Goal: Information Seeking & Learning: Check status

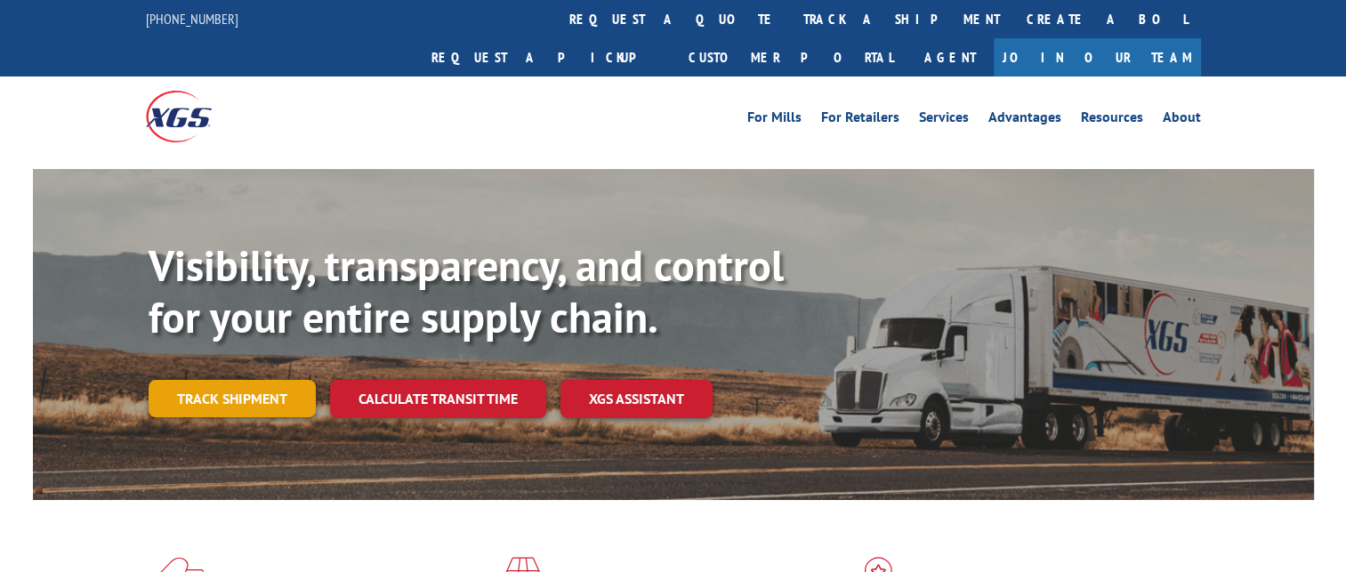
click at [249, 380] on link "Track shipment" at bounding box center [232, 398] width 167 height 37
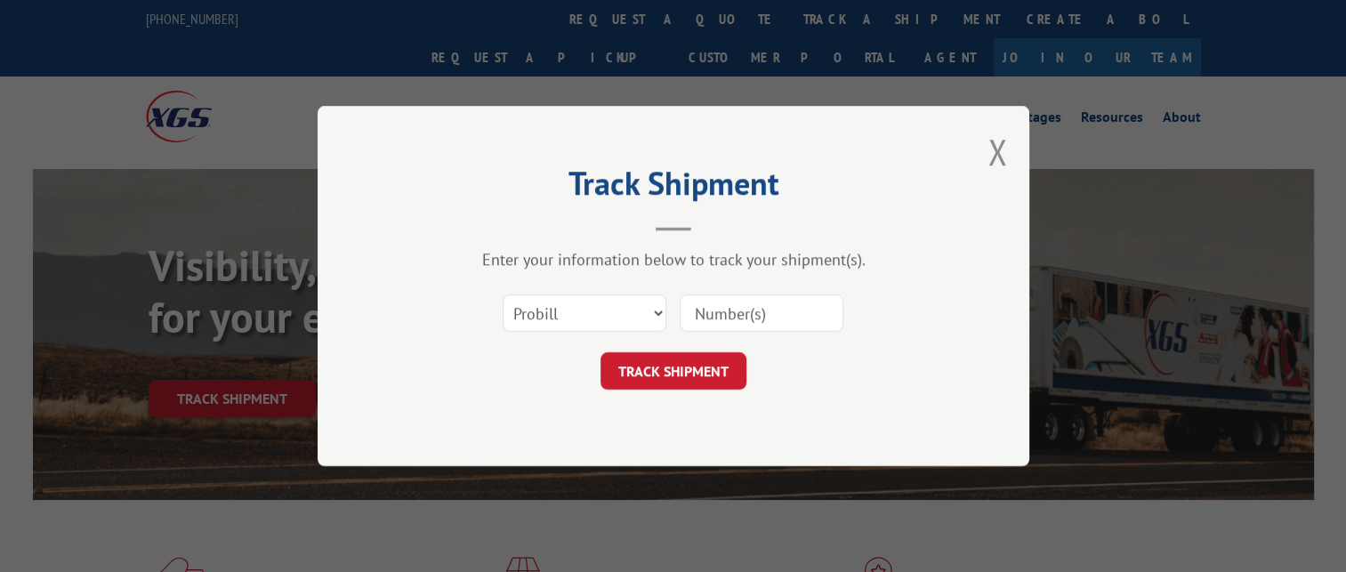
click at [729, 317] on input at bounding box center [762, 313] width 164 height 37
paste input "16571135"
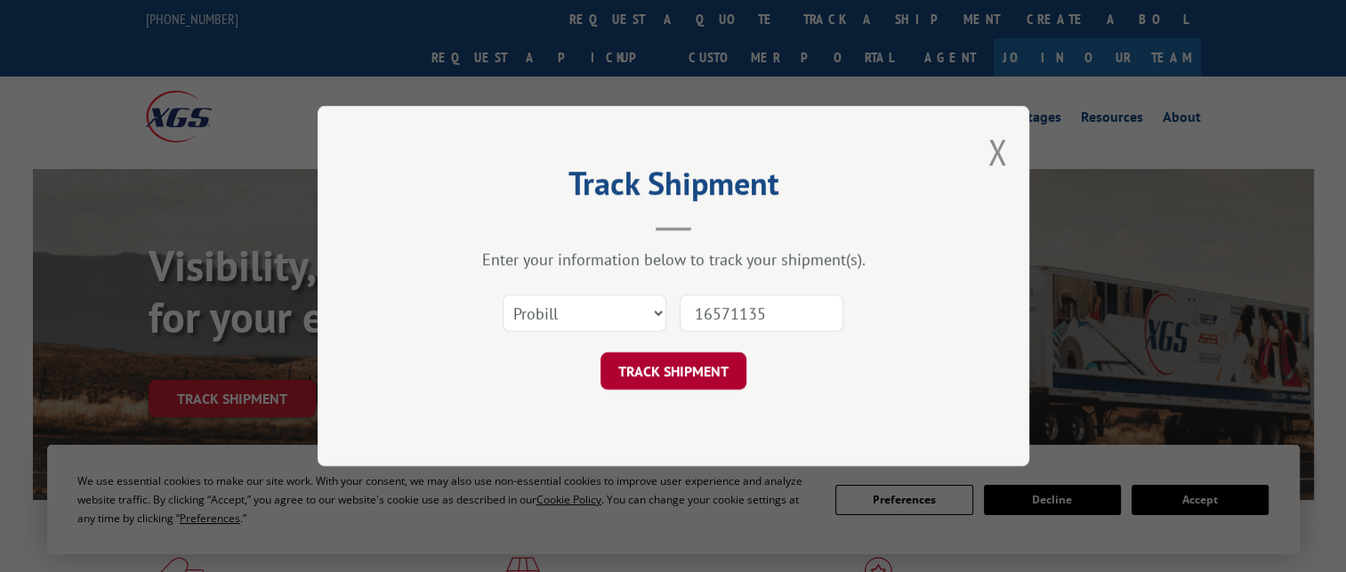
type input "16571135"
click at [719, 368] on button "TRACK SHIPMENT" at bounding box center [674, 370] width 146 height 37
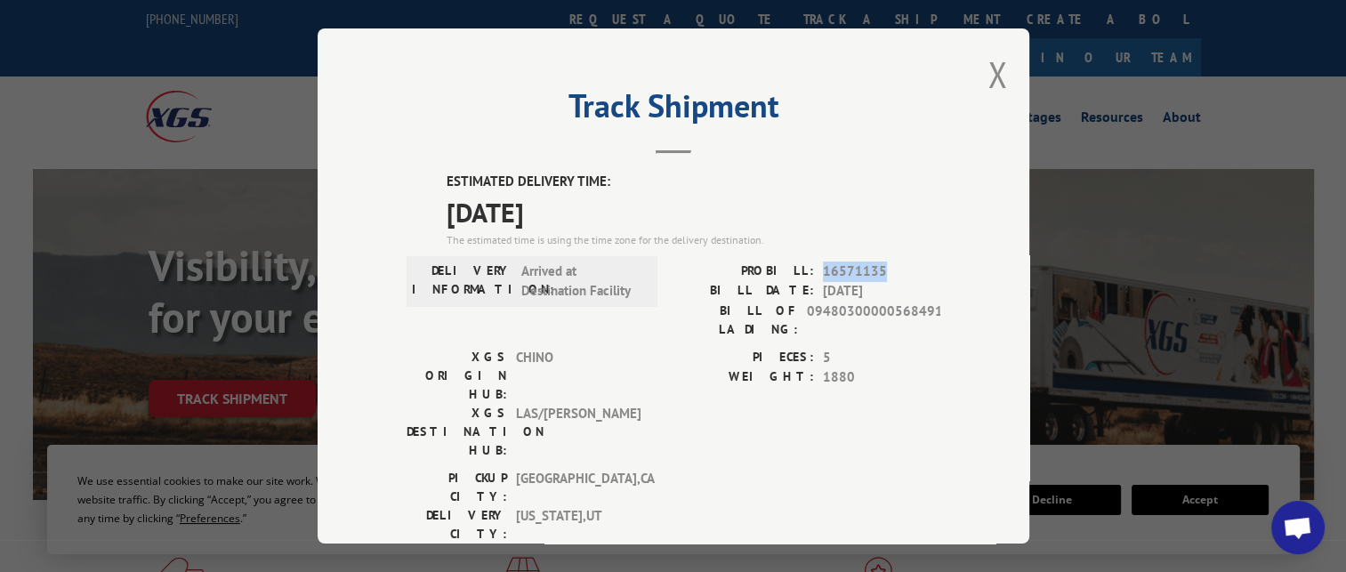
drag, startPoint x: 815, startPoint y: 274, endPoint x: 875, endPoint y: 273, distance: 59.6
click at [875, 273] on div "PROBILL: 16571135" at bounding box center [807, 272] width 267 height 20
click at [634, 227] on span "[DATE]" at bounding box center [694, 212] width 494 height 40
drag, startPoint x: 885, startPoint y: 270, endPoint x: 846, endPoint y: 274, distance: 39.4
click at [846, 274] on span "16571135" at bounding box center [881, 272] width 117 height 20
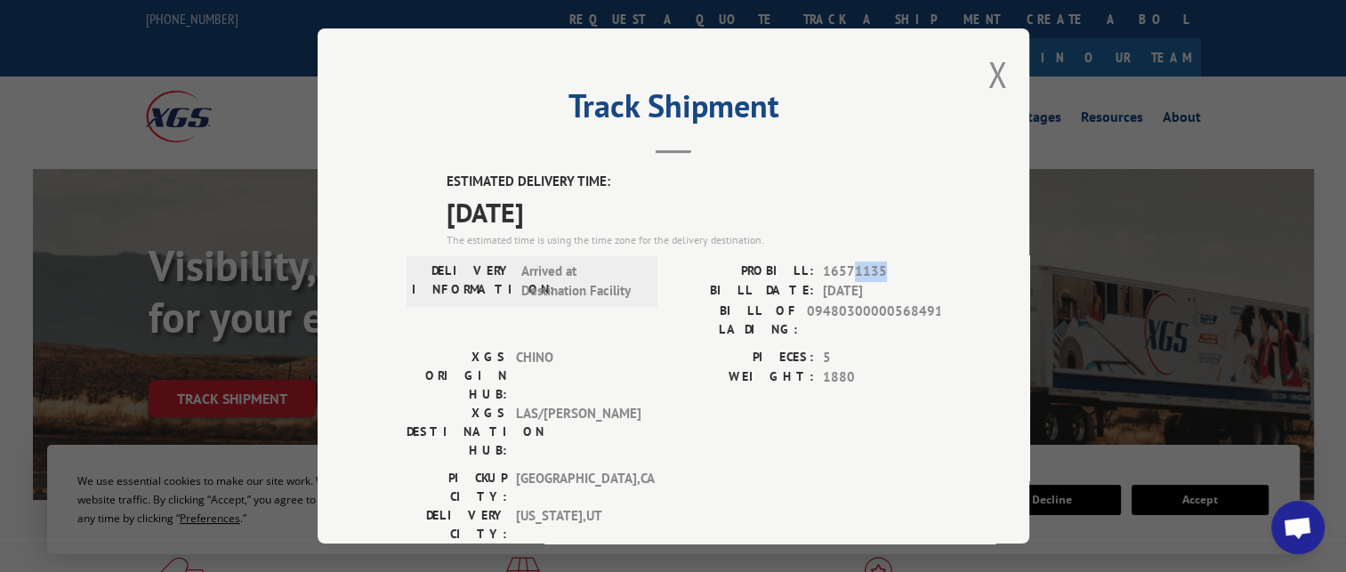
drag, startPoint x: 846, startPoint y: 274, endPoint x: 886, endPoint y: 271, distance: 40.2
click at [886, 271] on span "16571135" at bounding box center [881, 272] width 117 height 20
click at [988, 69] on button "Close modal" at bounding box center [998, 74] width 20 height 47
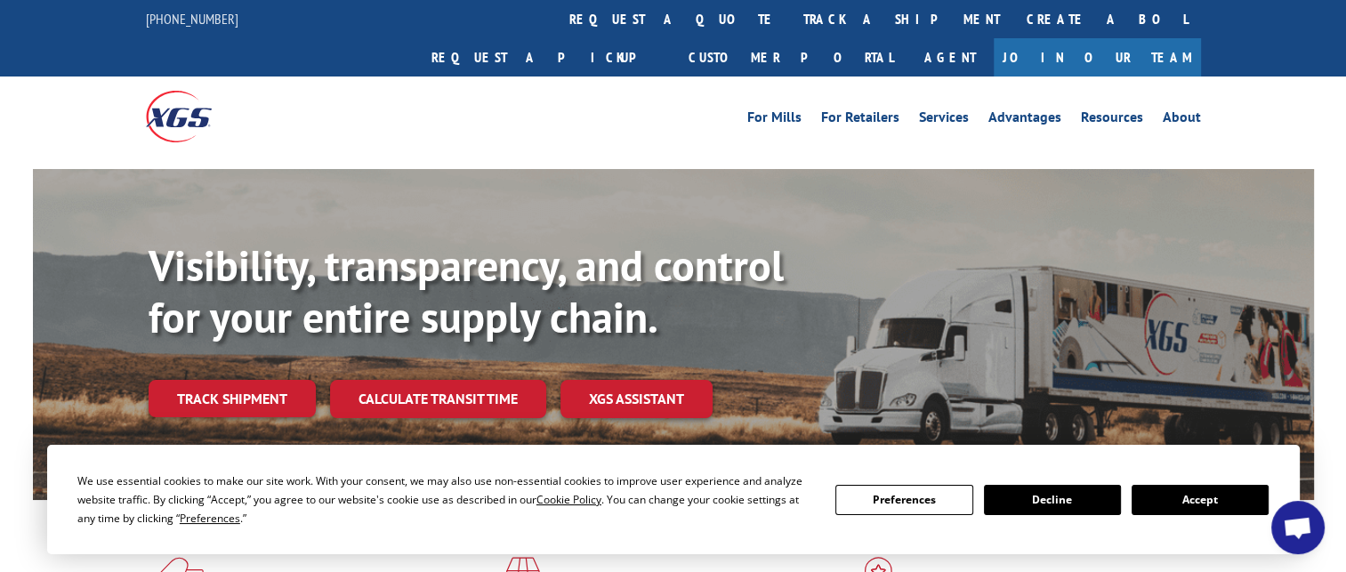
drag, startPoint x: 248, startPoint y: 367, endPoint x: 359, endPoint y: 317, distance: 121.1
click at [248, 380] on link "Track shipment" at bounding box center [232, 398] width 167 height 37
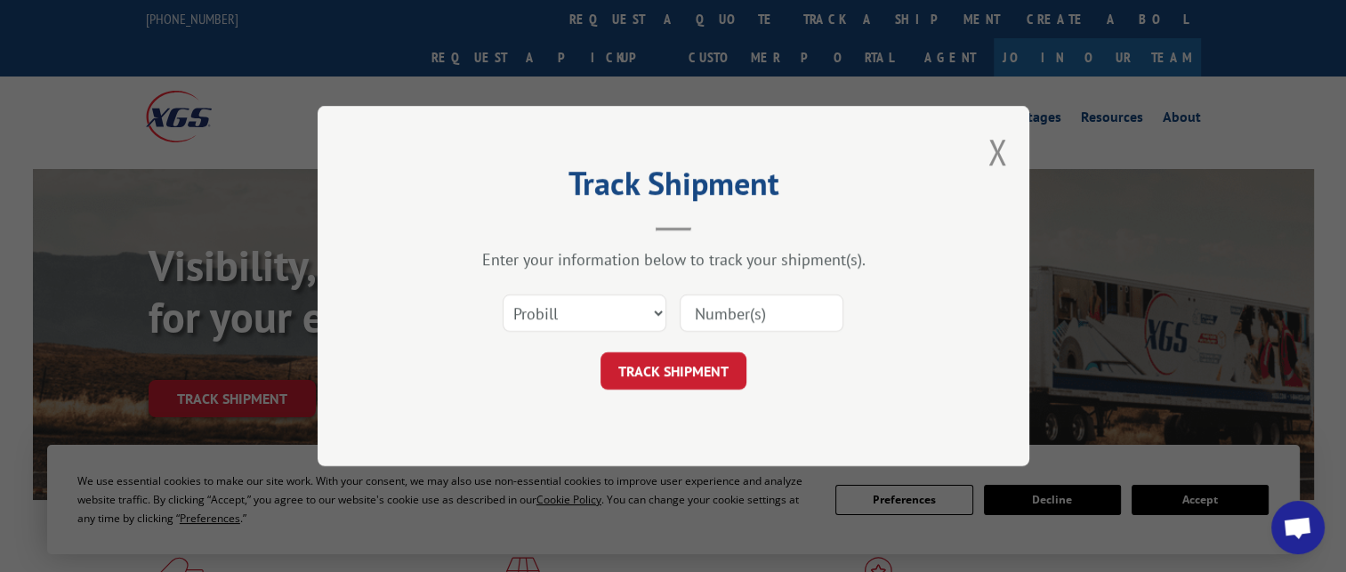
click at [751, 307] on input at bounding box center [762, 313] width 164 height 37
paste input "16998883"
type input "16998883"
click at [668, 360] on button "TRACK SHIPMENT" at bounding box center [674, 370] width 146 height 37
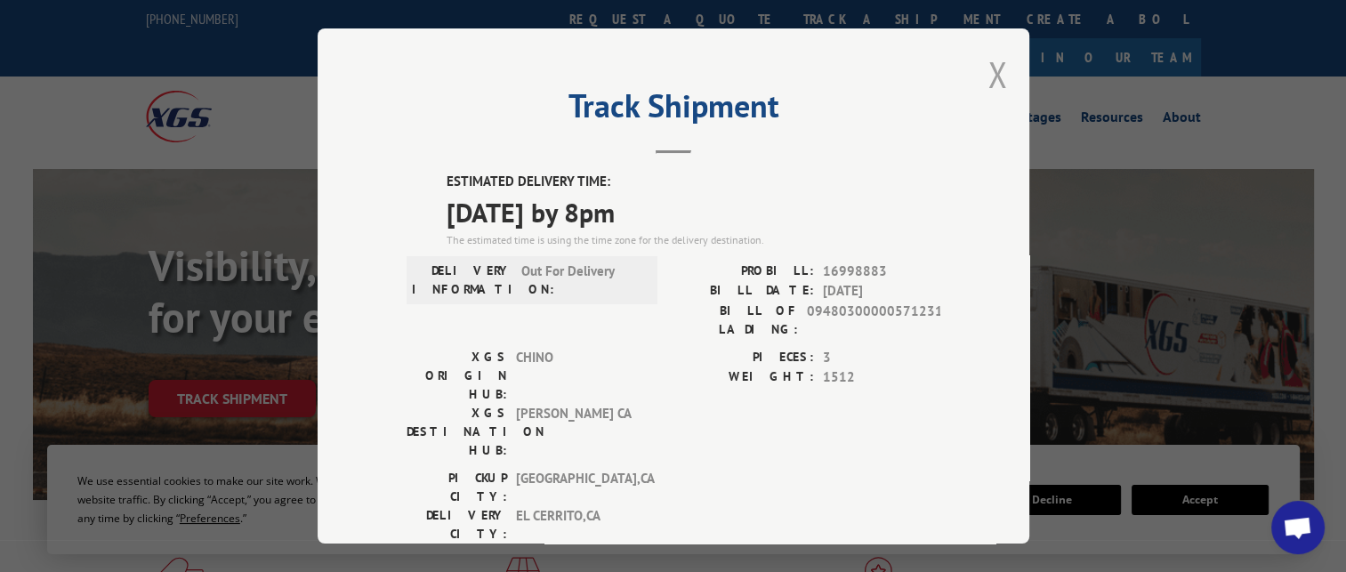
click at [988, 82] on button "Close modal" at bounding box center [998, 74] width 20 height 47
